Goal: Information Seeking & Learning: Understand process/instructions

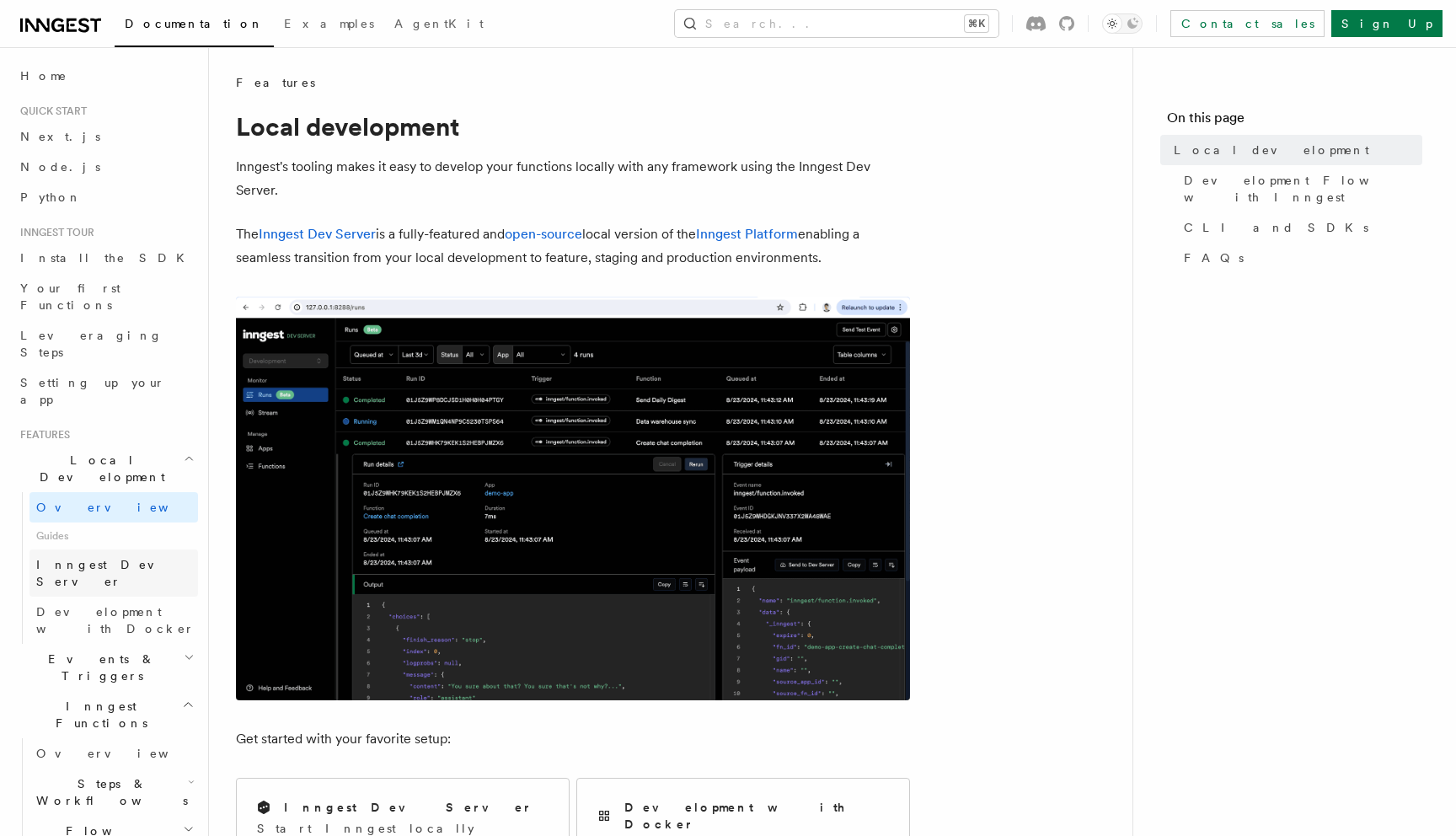
scroll to position [664, 0]
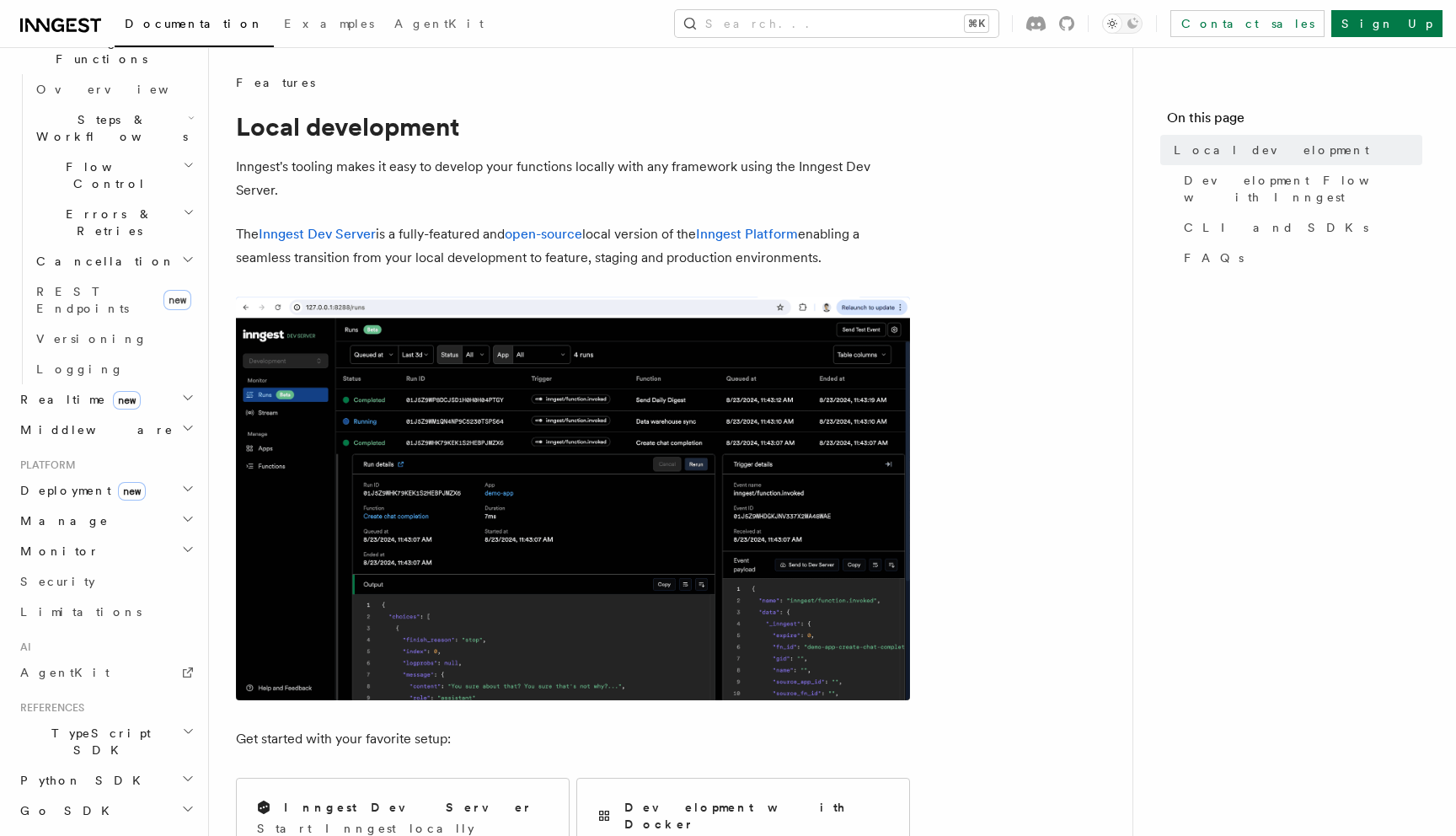
click at [48, 724] on span "TypeScript SDK" at bounding box center [97, 741] width 169 height 34
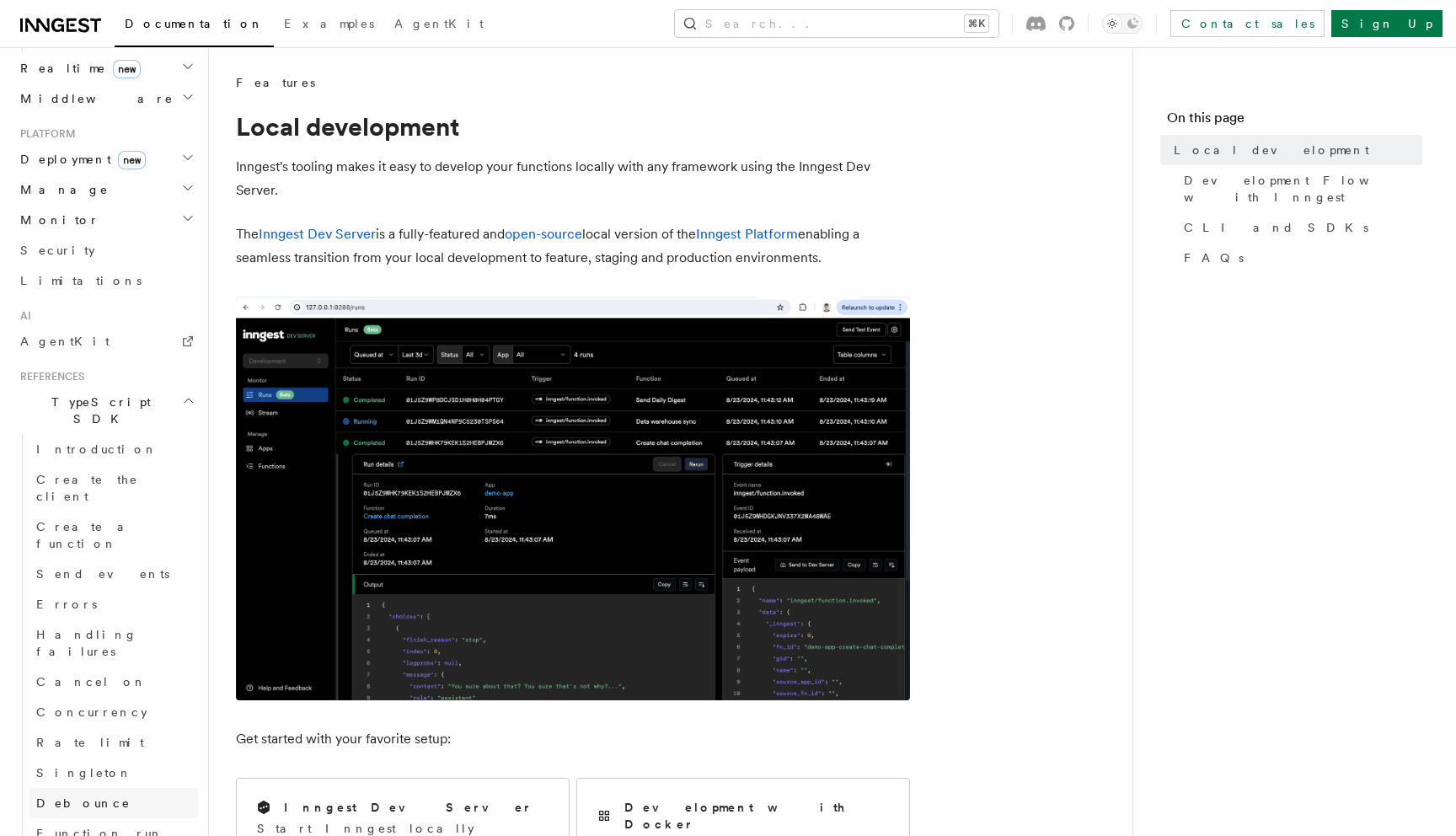
scroll to position [1006, 0]
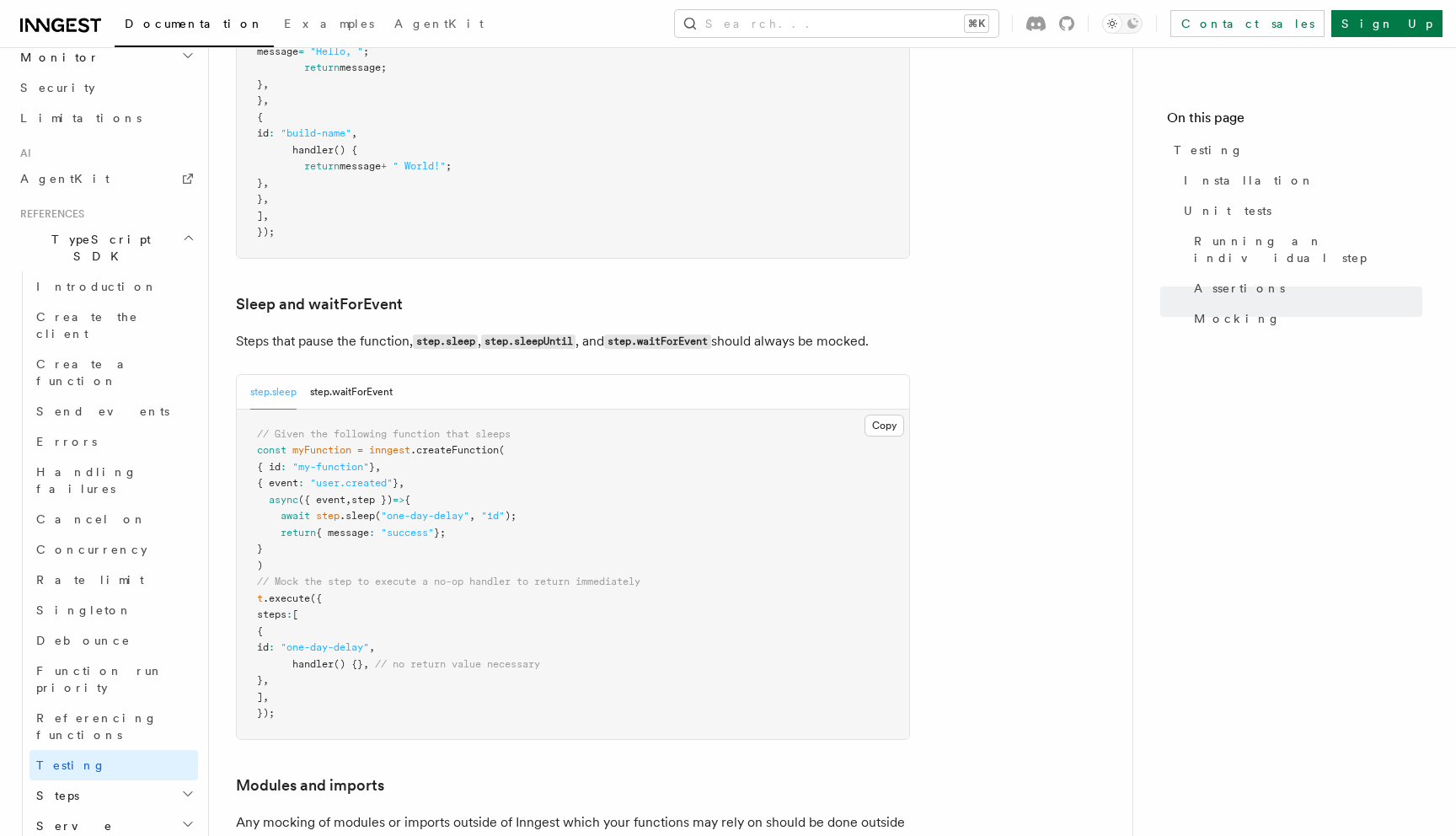
scroll to position [4677, 0]
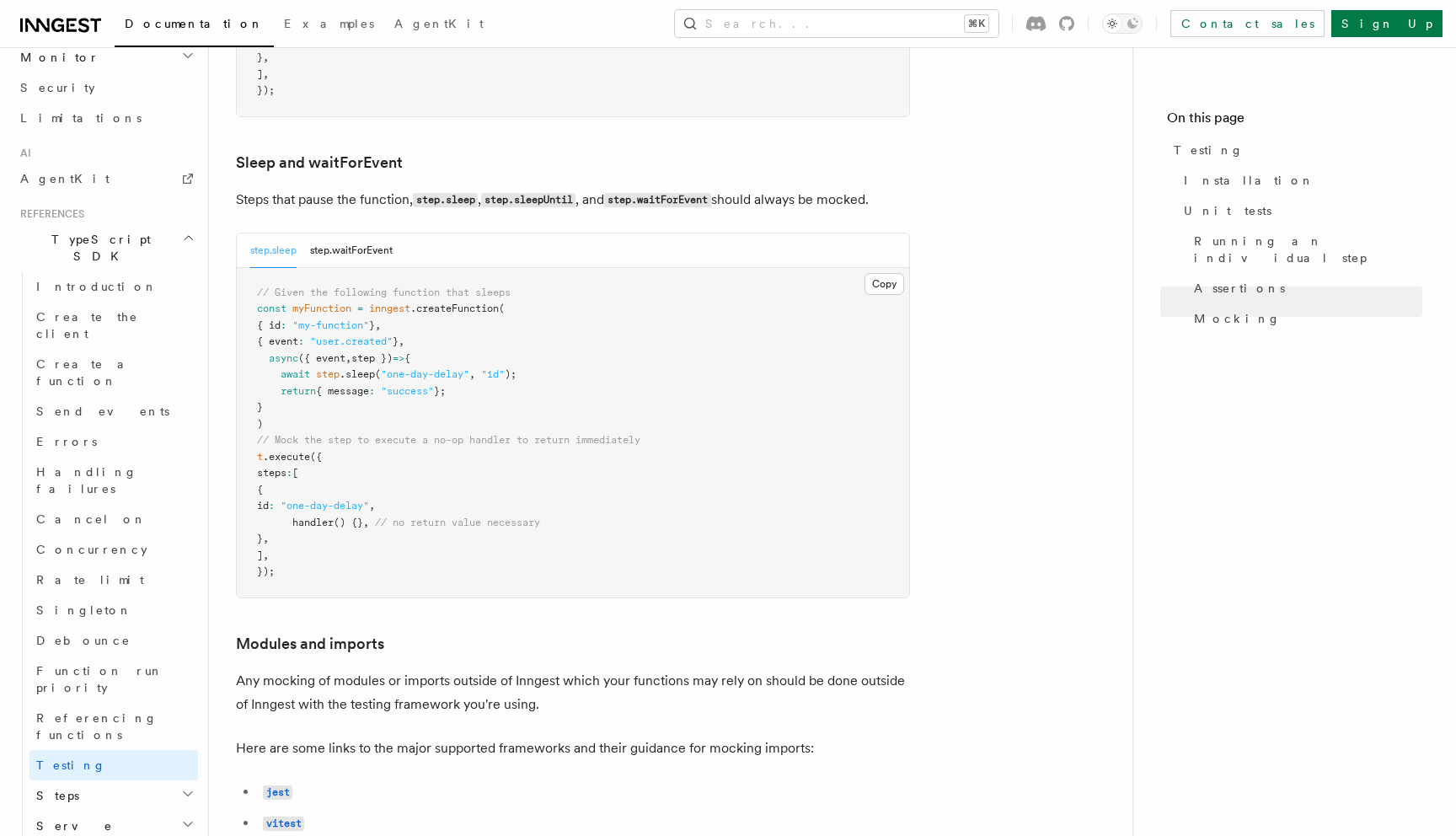
click at [267, 446] on span "// Mock the step to execute a no-op handler to return immediately" at bounding box center [448, 439] width 383 height 12
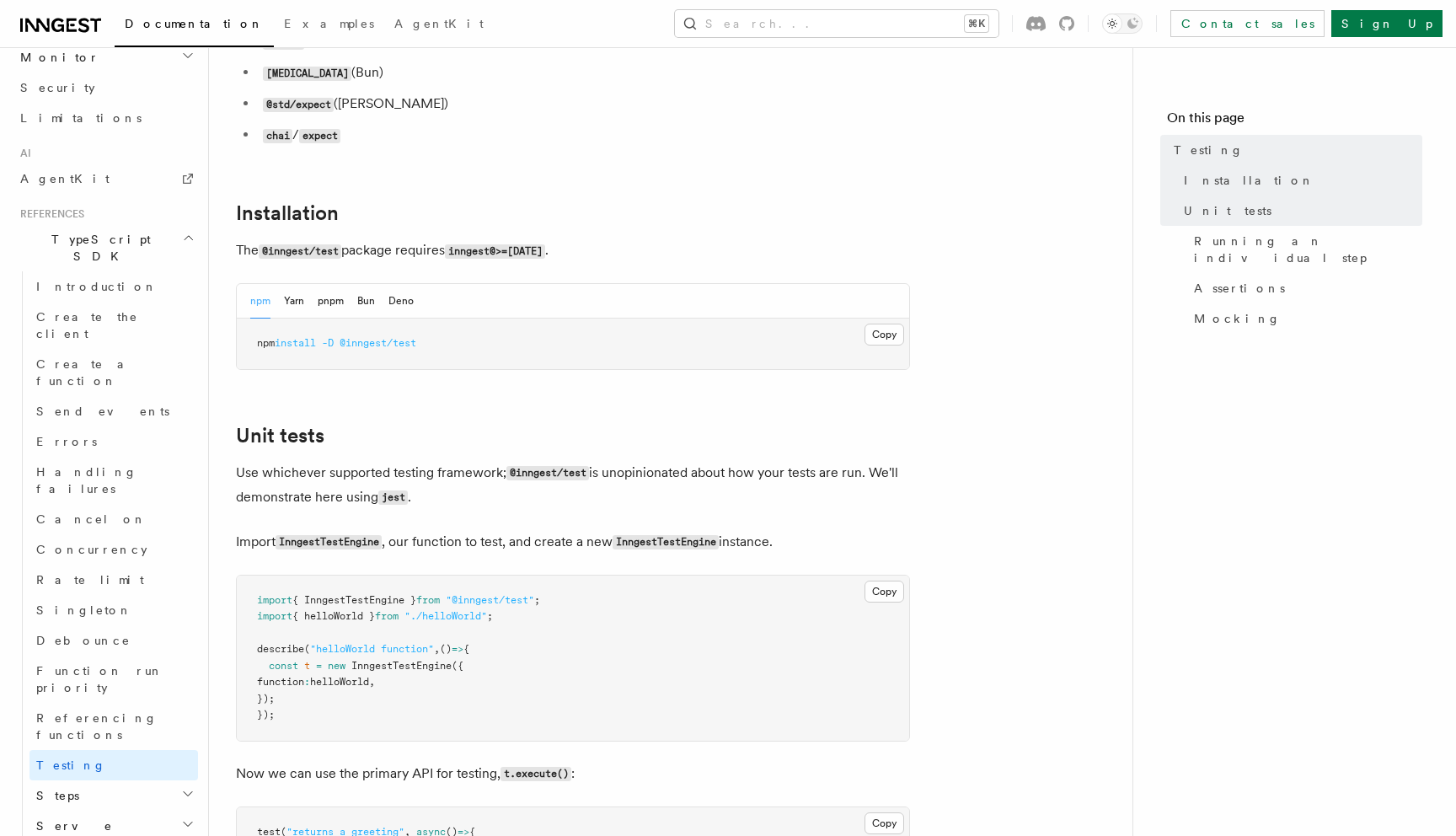
scroll to position [322, 0]
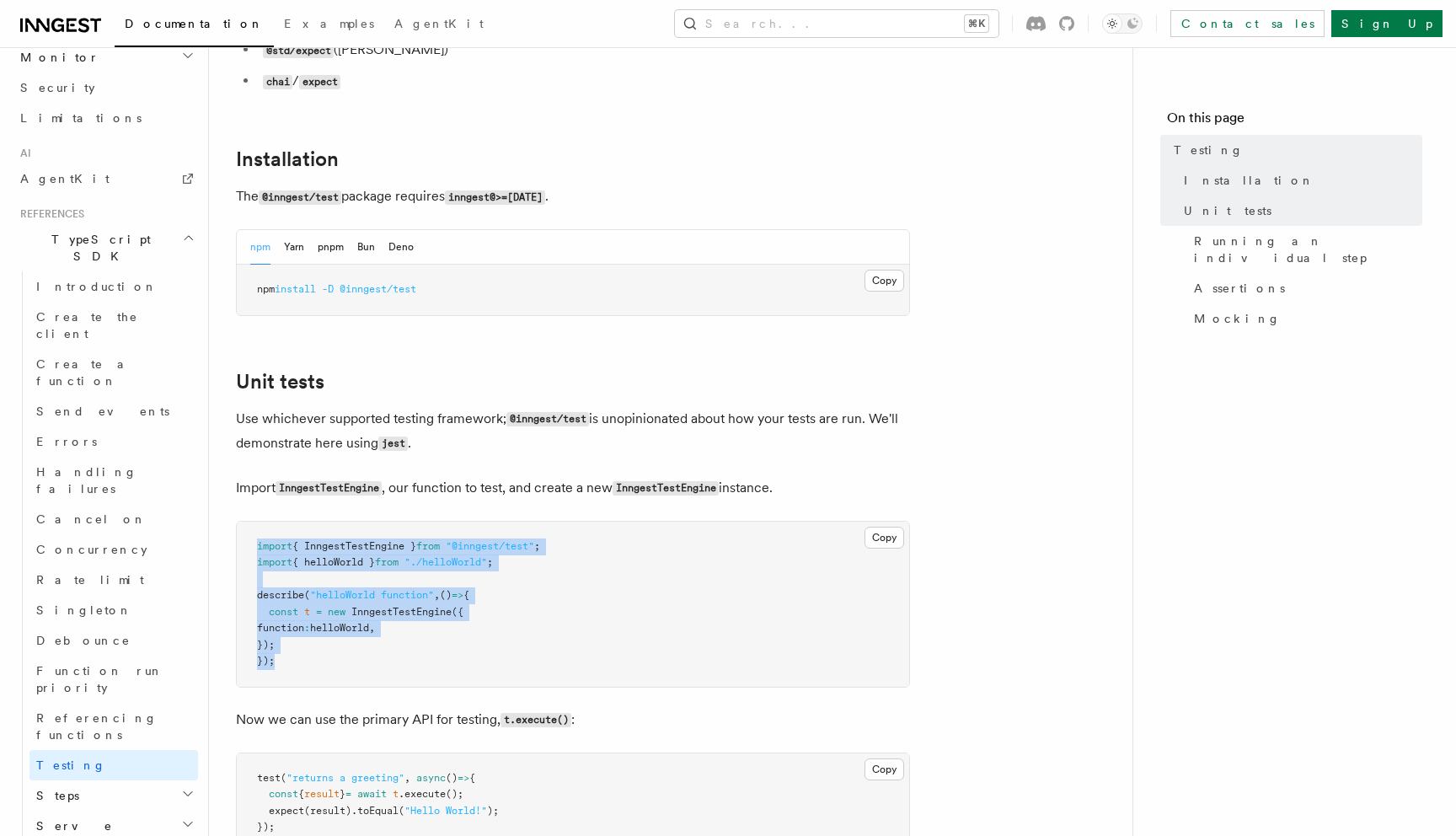
drag, startPoint x: 295, startPoint y: 684, endPoint x: 255, endPoint y: 548, distance: 141.8
click at [255, 548] on pre "import { InngestTestEngine } from "@inngest/test" ; import { helloWorld } from …" at bounding box center [573, 604] width 673 height 165
copy code "import { InngestTestEngine } from "@inngest/test" ; import { helloWorld } from …"
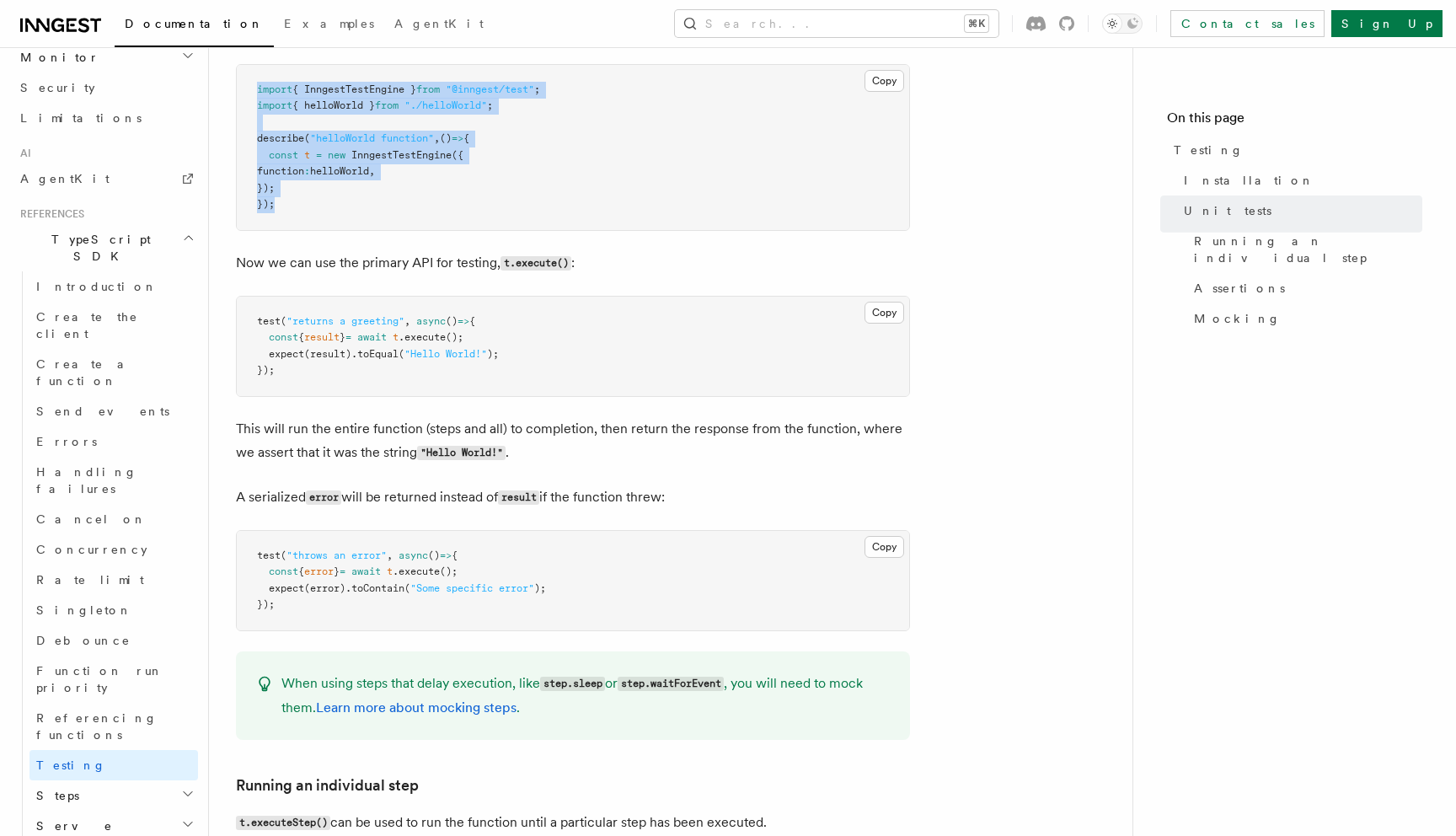
scroll to position [802, 0]
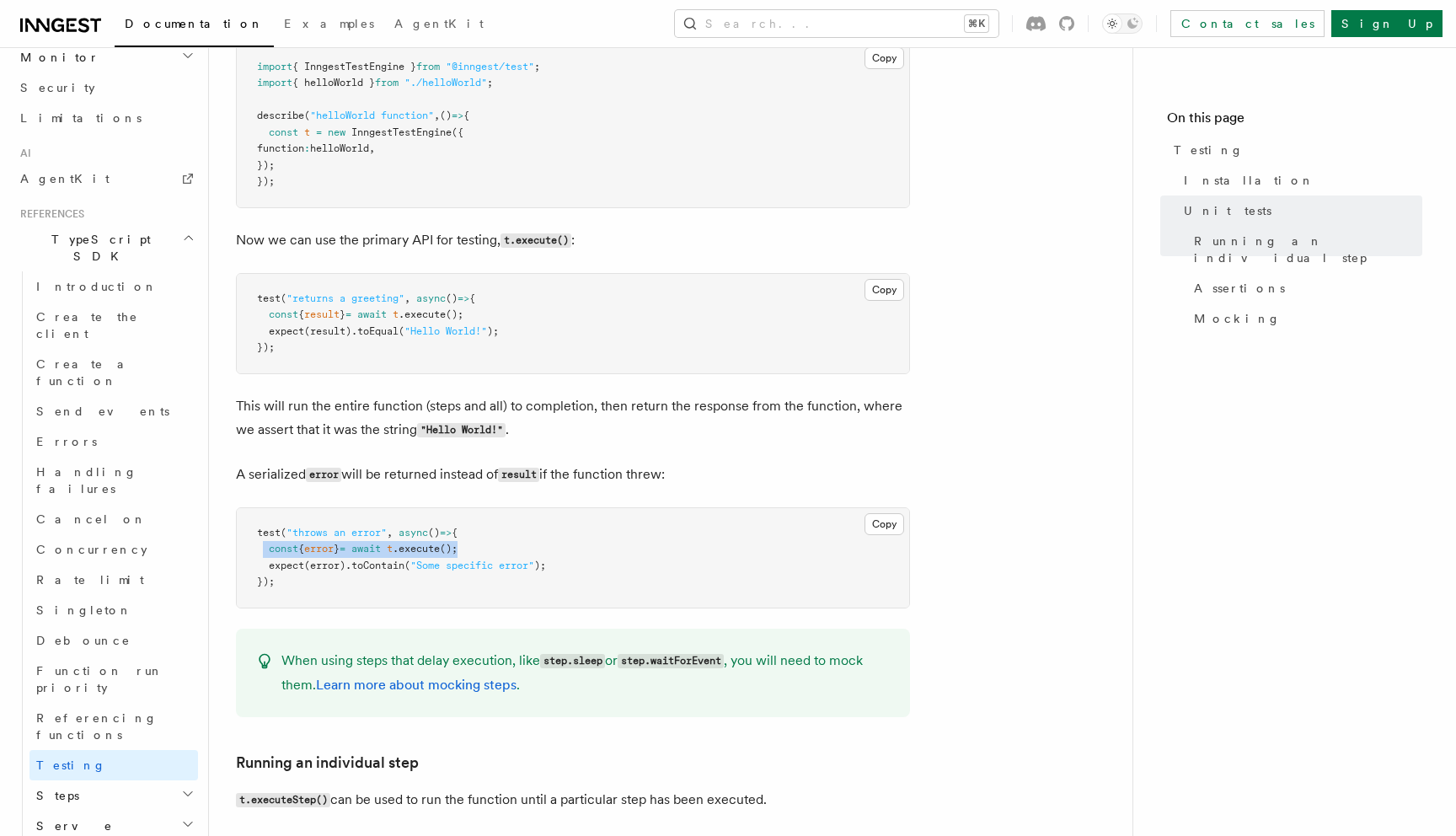
drag, startPoint x: 260, startPoint y: 556, endPoint x: 530, endPoint y: 556, distance: 270.0
click at [530, 556] on pre "test ( "throws an error" , async () => { const { error } = await t .execute ();…" at bounding box center [573, 557] width 673 height 99
copy span "const { error } = await t .execute ();"
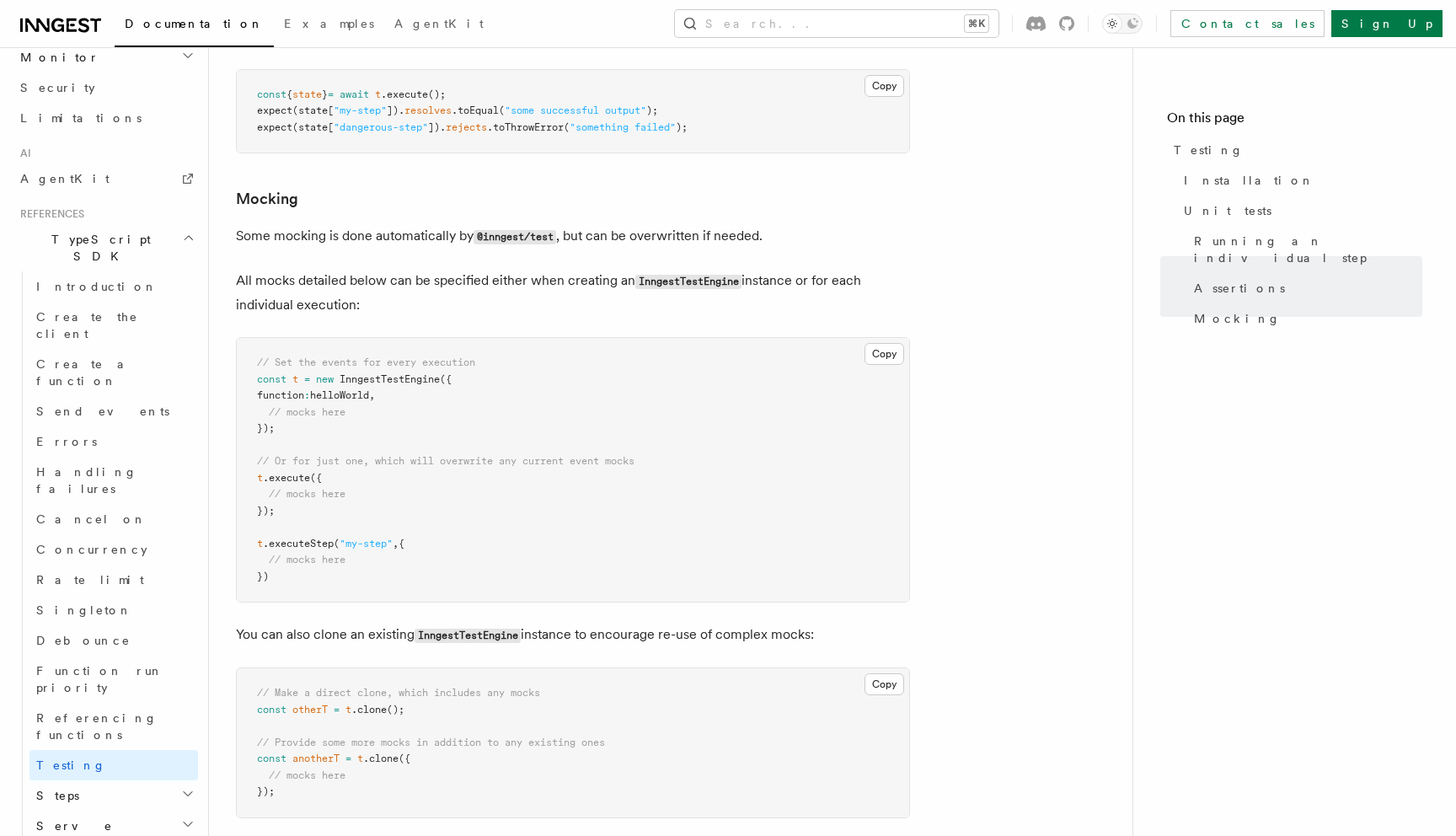
scroll to position [2666, 0]
